Goal: Browse casually

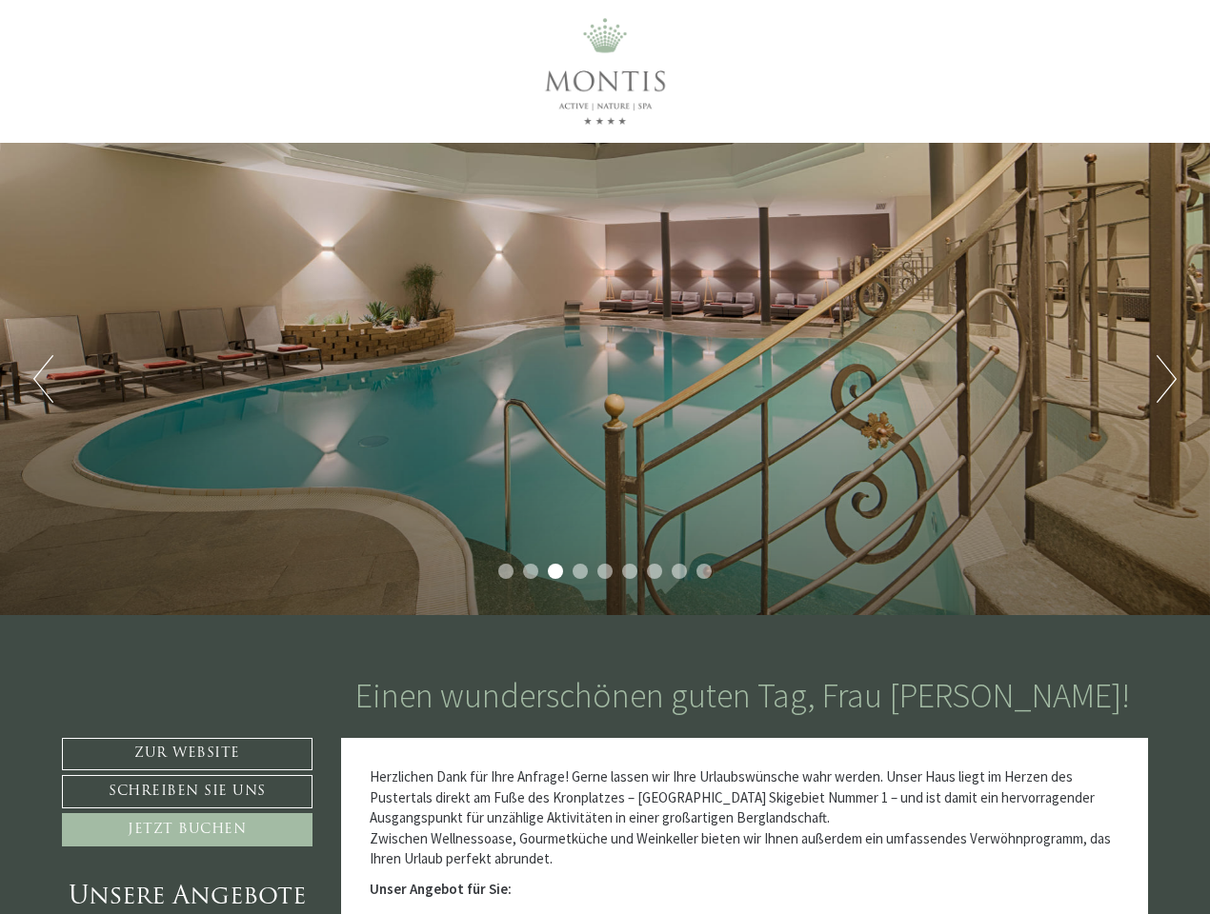
click at [605, 457] on div "Previous Next 1 2 3 4 5 6 7 8 9" at bounding box center [605, 379] width 1210 height 472
click at [43, 379] on button "Previous" at bounding box center [43, 379] width 20 height 48
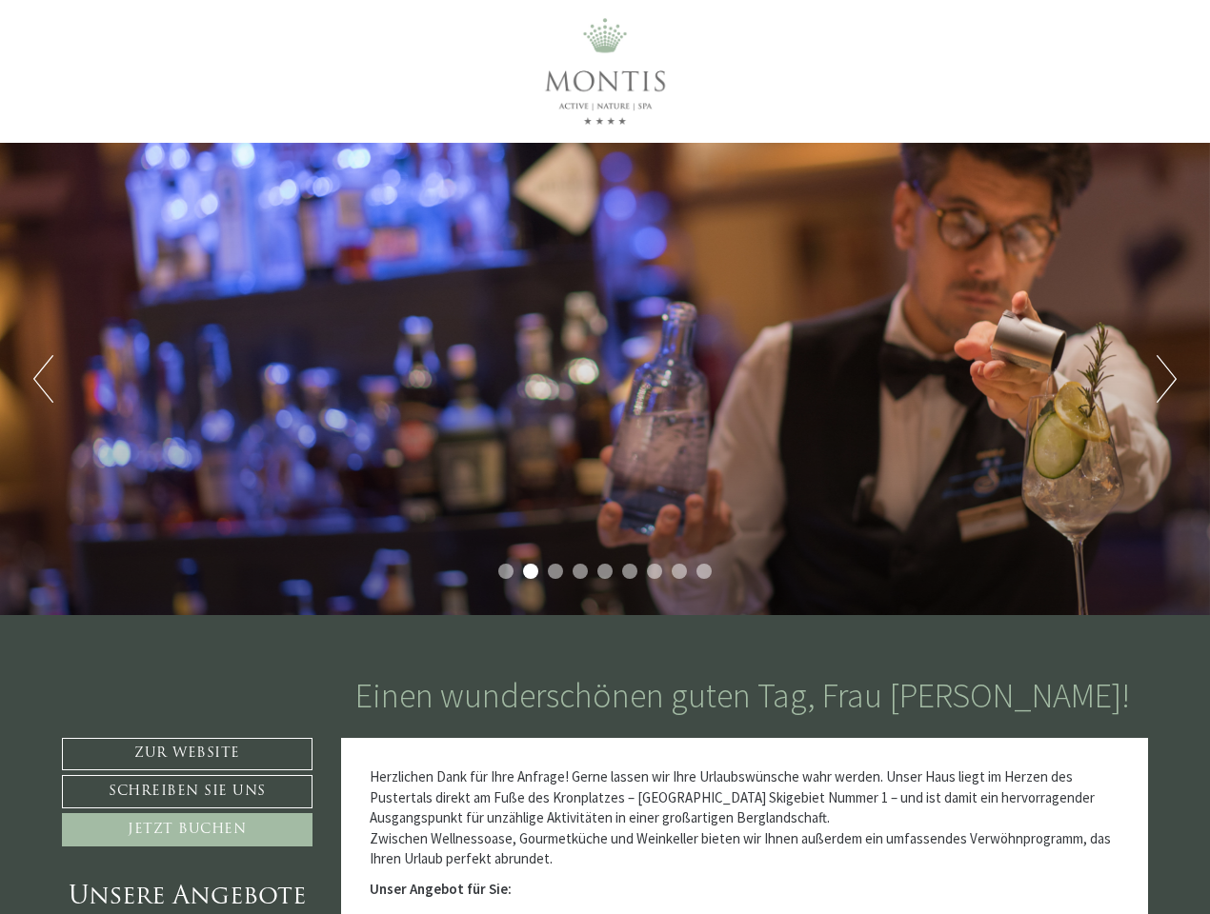
click at [605, 379] on div "Previous Next 1 2 3 4 5 6 7 8 9" at bounding box center [605, 379] width 1210 height 472
click at [1166, 379] on button "Next" at bounding box center [1166, 379] width 20 height 48
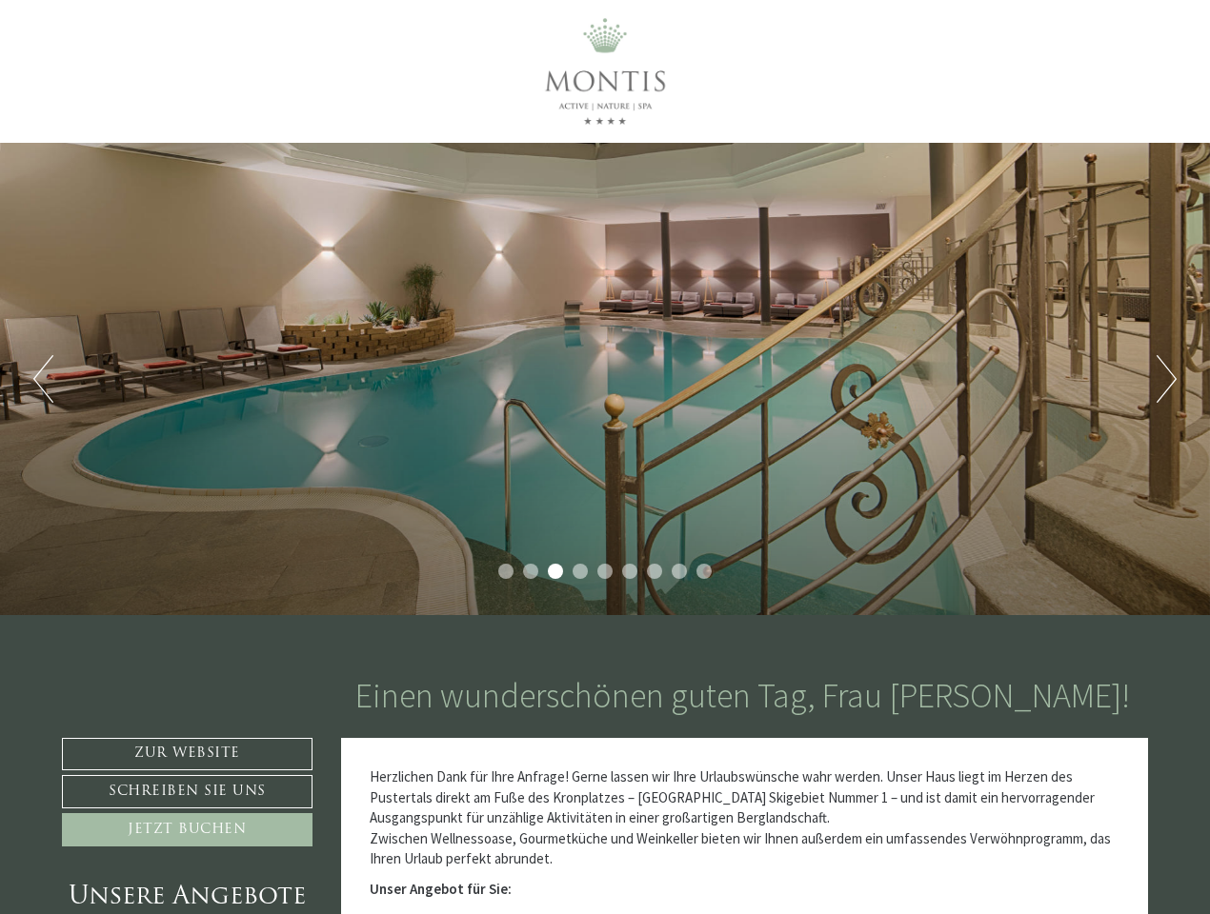
click at [506, 571] on li "1" at bounding box center [505, 571] width 15 height 15
click at [531, 571] on li "2" at bounding box center [530, 571] width 15 height 15
click at [555, 571] on li "3" at bounding box center [555, 571] width 15 height 15
click at [580, 571] on li "4" at bounding box center [579, 571] width 15 height 15
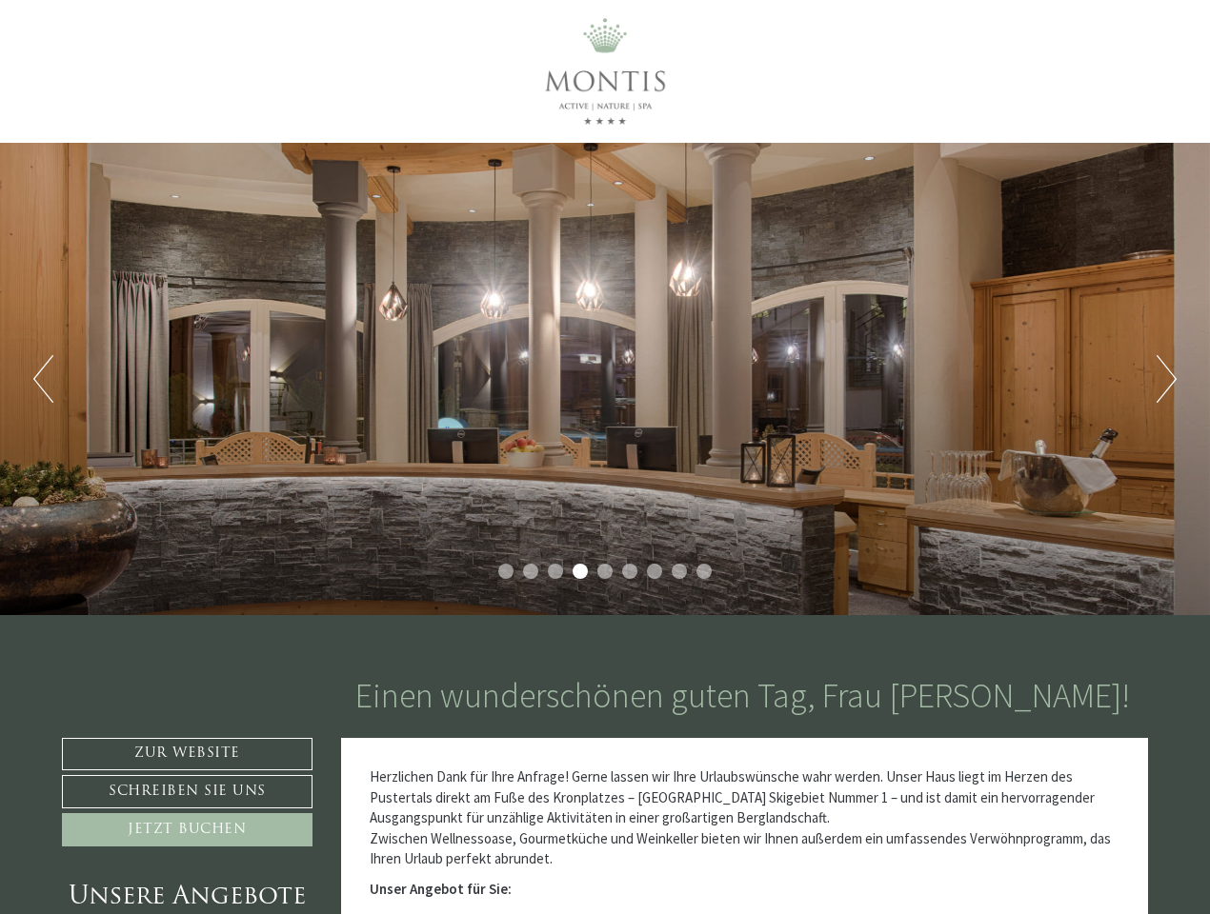
click at [605, 571] on li "5" at bounding box center [604, 571] width 15 height 15
click at [630, 571] on li "6" at bounding box center [629, 571] width 15 height 15
